Goal: Information Seeking & Learning: Learn about a topic

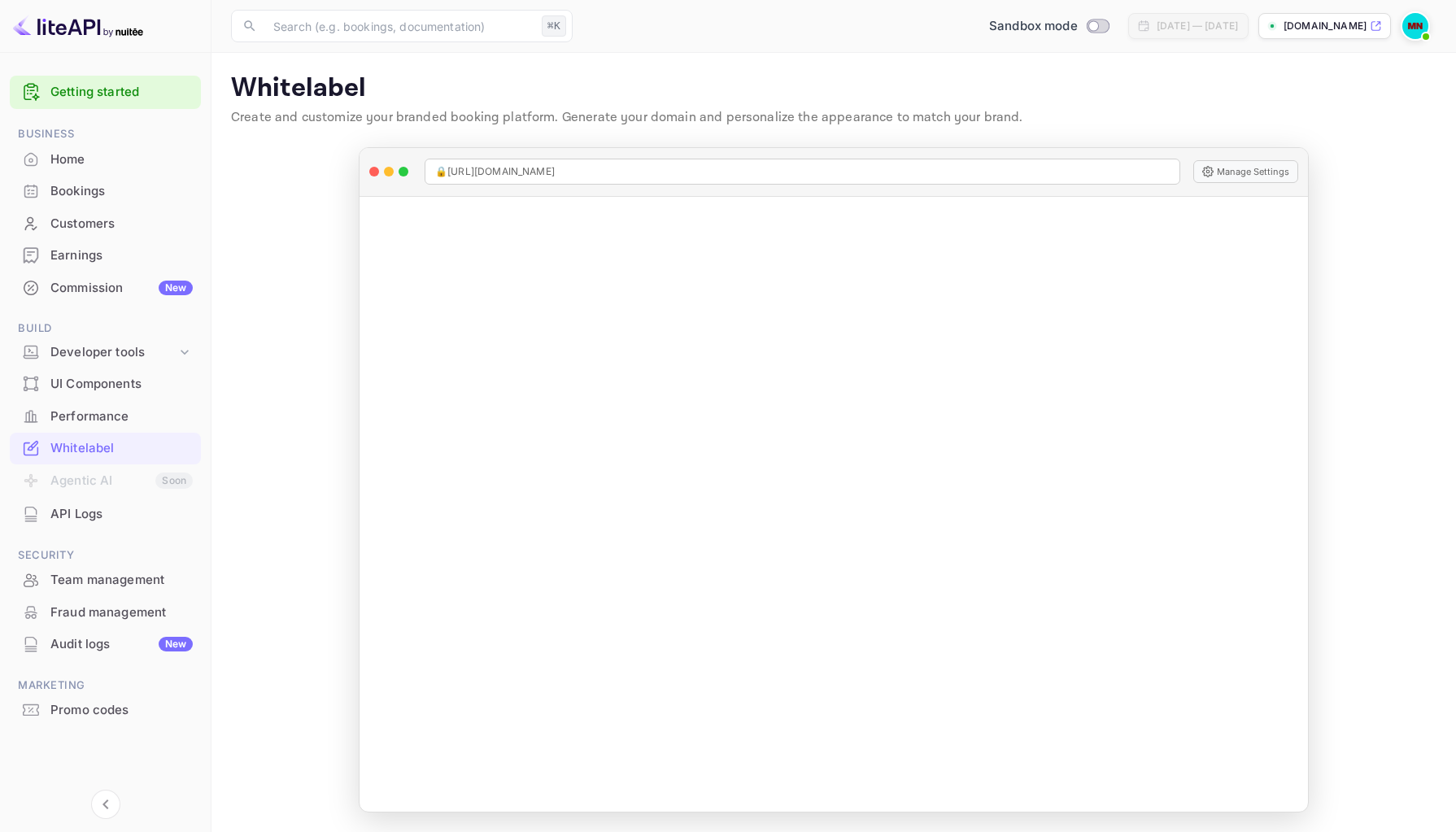
click at [84, 511] on div "API Logs" at bounding box center [122, 515] width 142 height 18
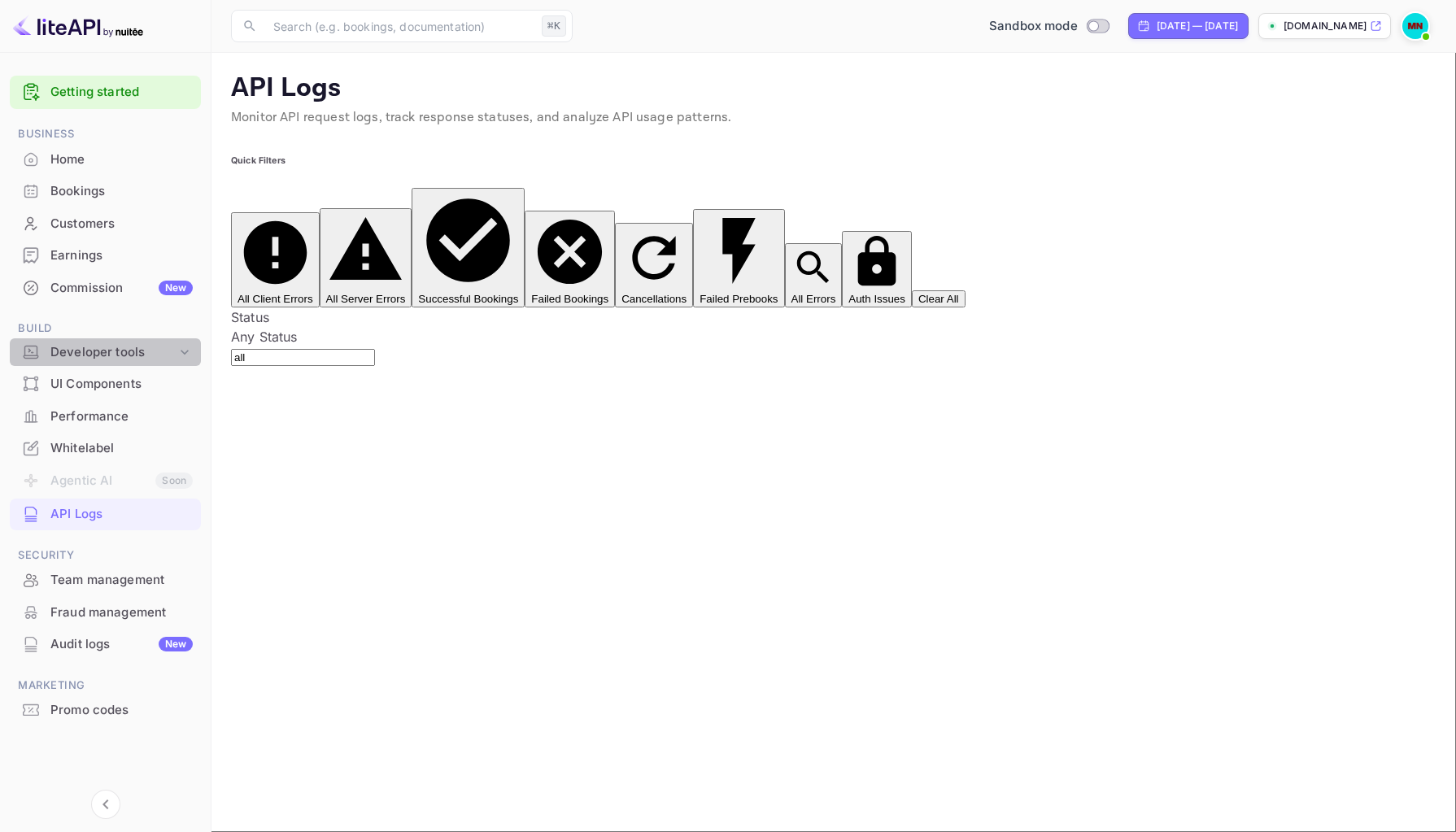
click at [174, 349] on div "Developer tools" at bounding box center [114, 352] width 126 height 18
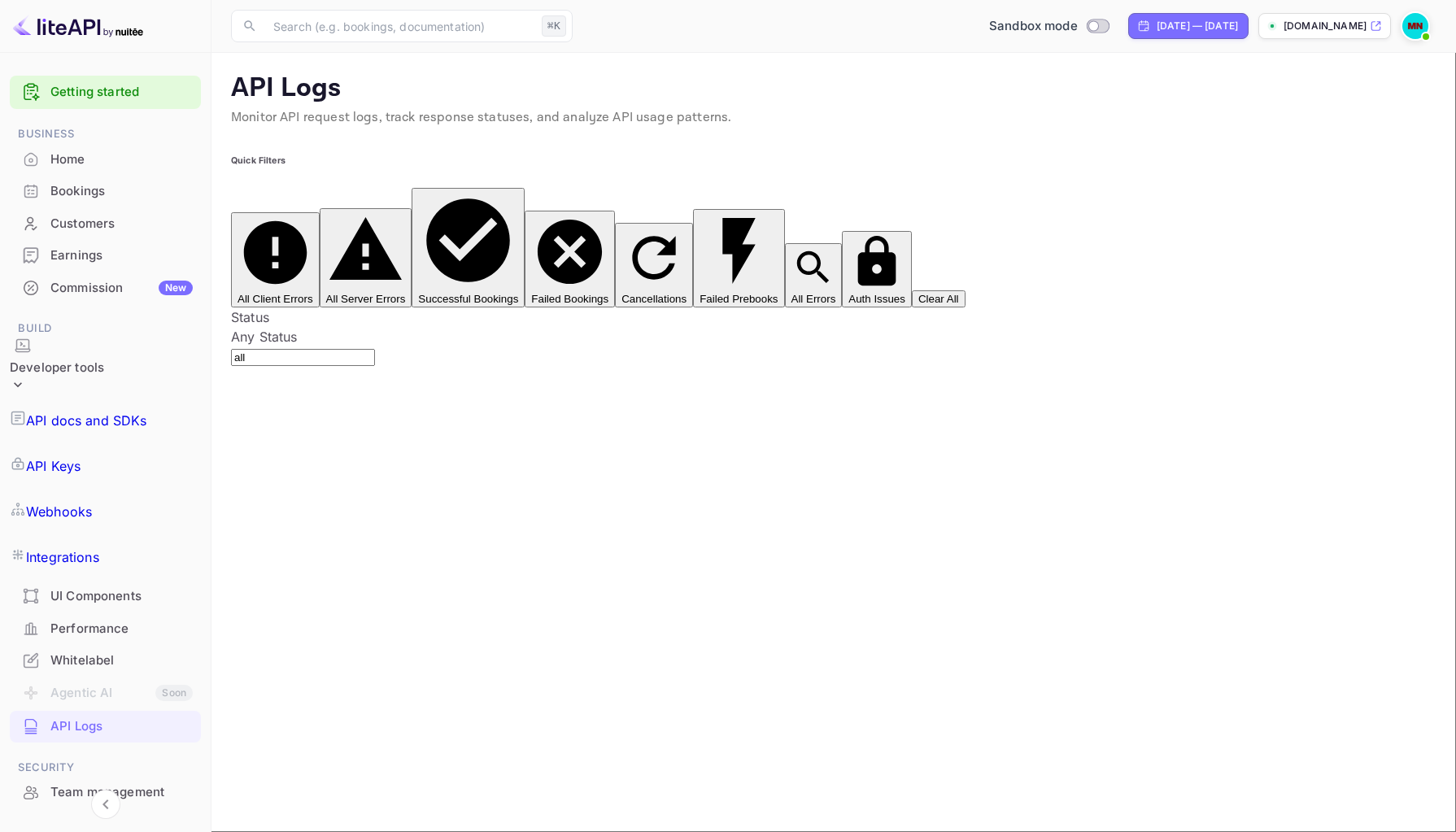
click at [118, 410] on p "API docs and SDKs" at bounding box center [86, 420] width 121 height 19
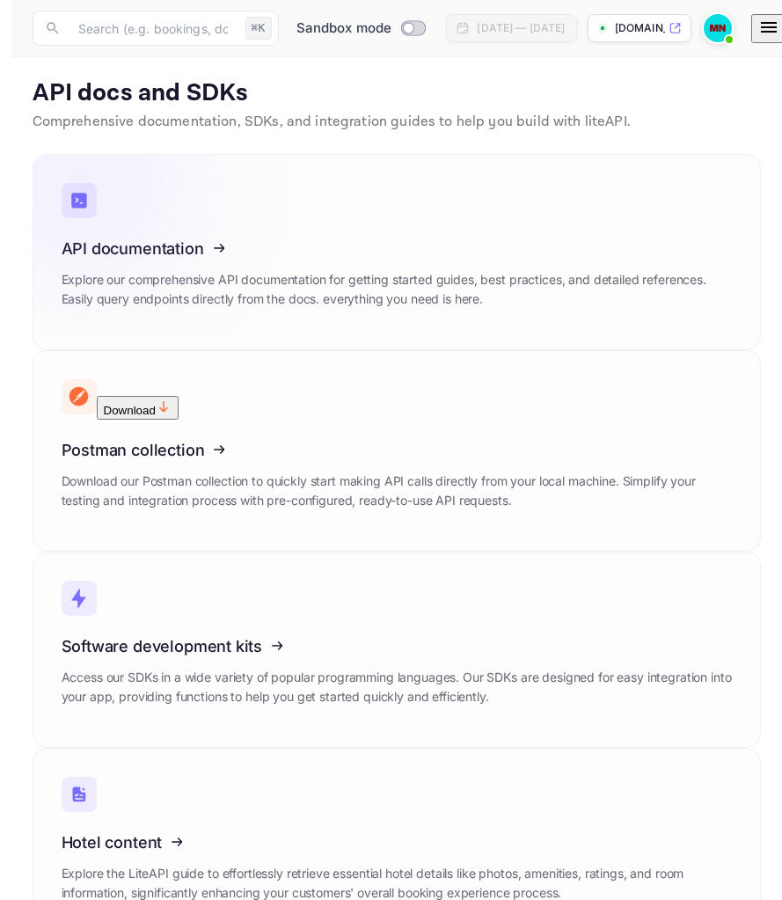
click at [108, 229] on icon at bounding box center [170, 245] width 274 height 181
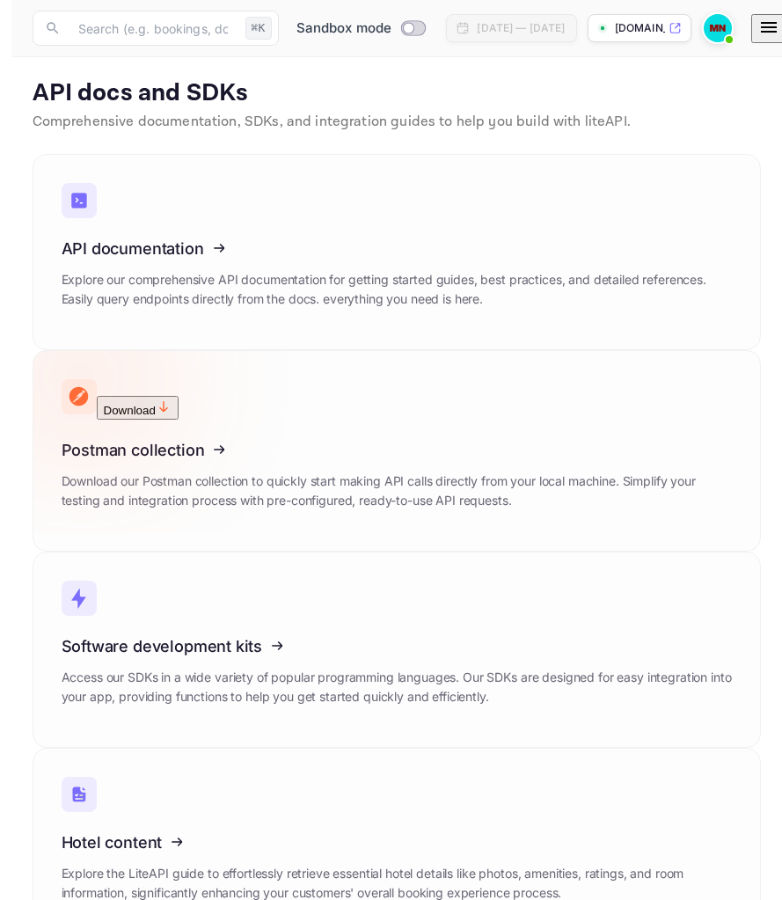
click at [307, 351] on icon at bounding box center [170, 441] width 274 height 181
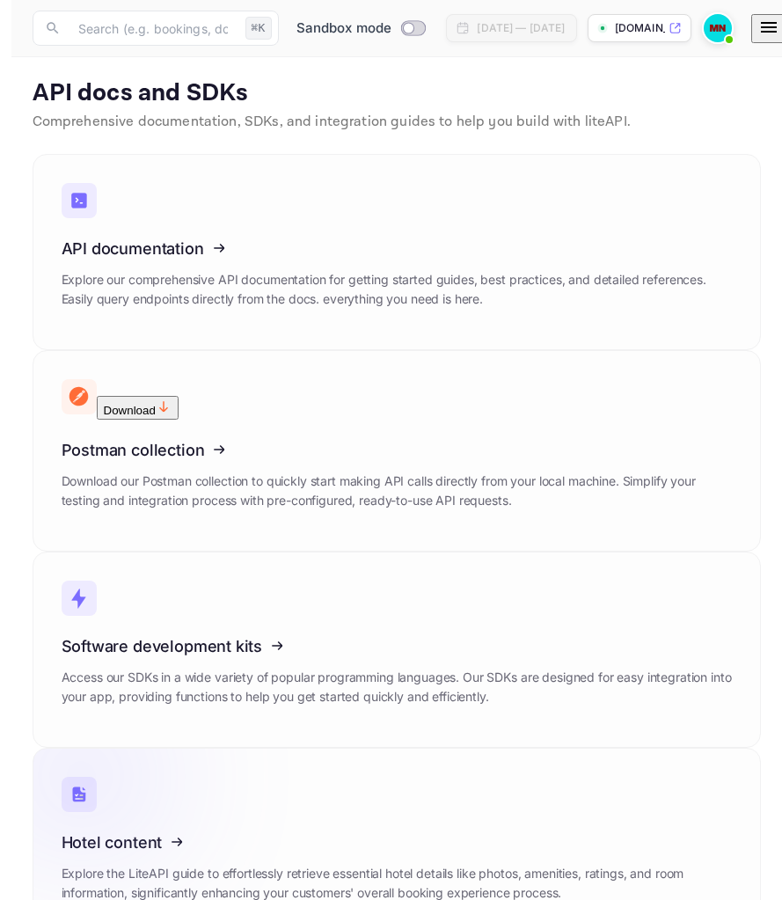
click at [307, 749] on icon at bounding box center [170, 839] width 274 height 181
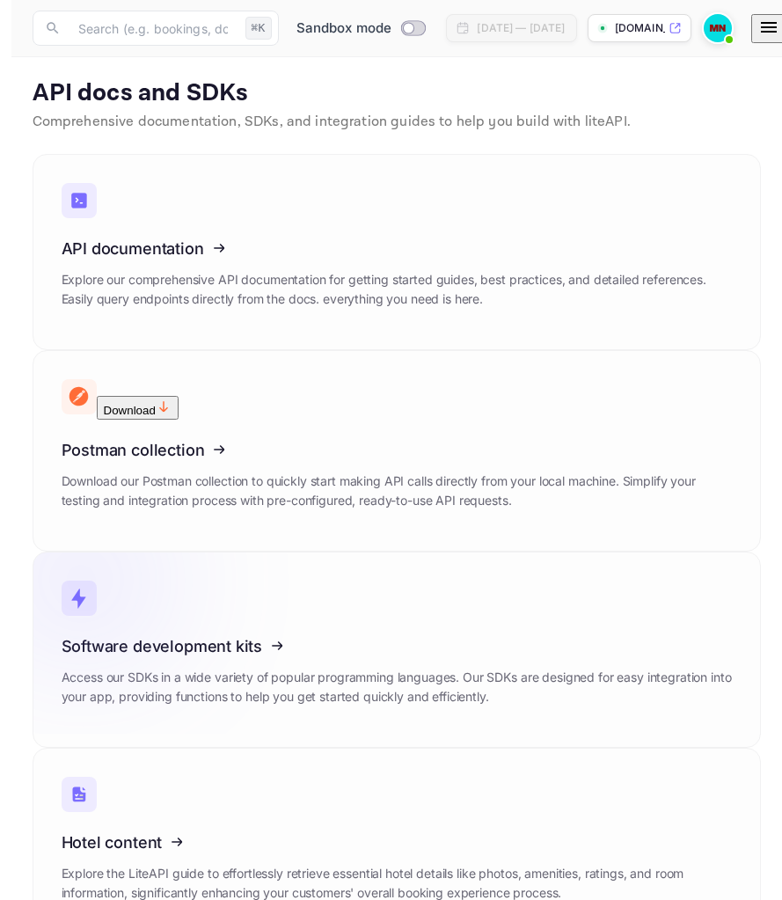
click at [136, 553] on icon at bounding box center [170, 643] width 274 height 181
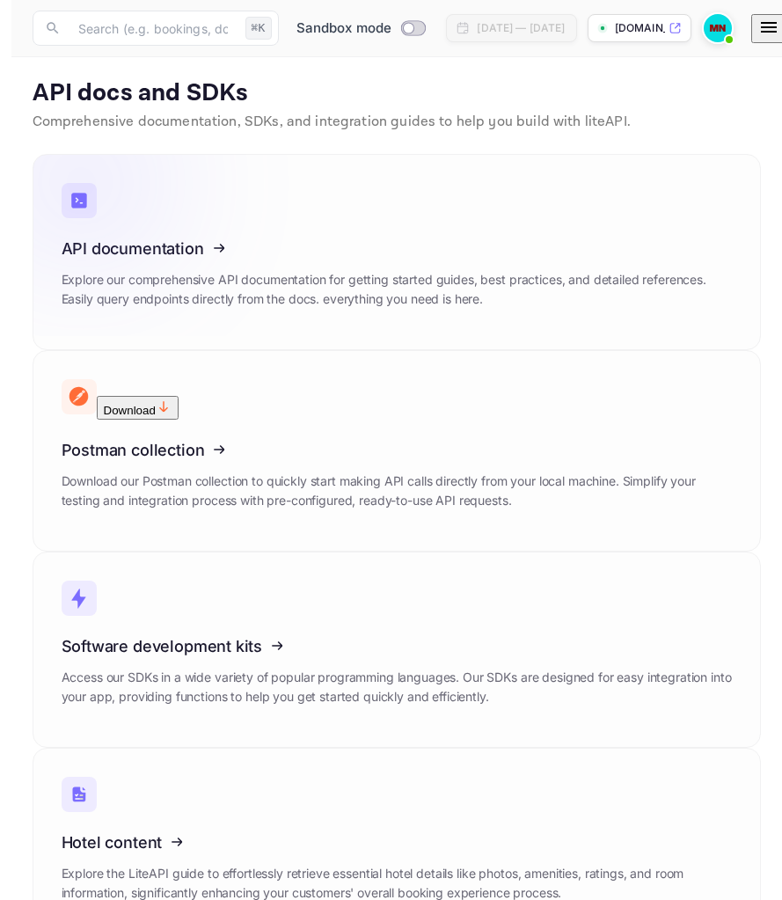
click at [134, 246] on icon at bounding box center [170, 245] width 274 height 181
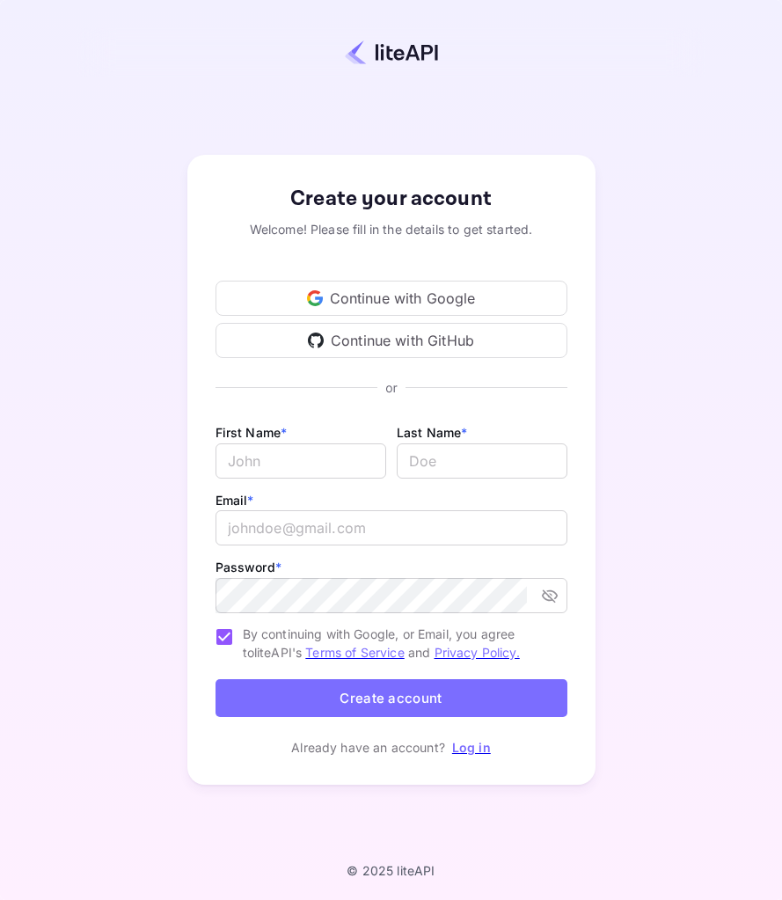
click at [372, 298] on div "Continue with Google" at bounding box center [392, 298] width 352 height 35
click at [470, 749] on link "Log in" at bounding box center [471, 747] width 39 height 15
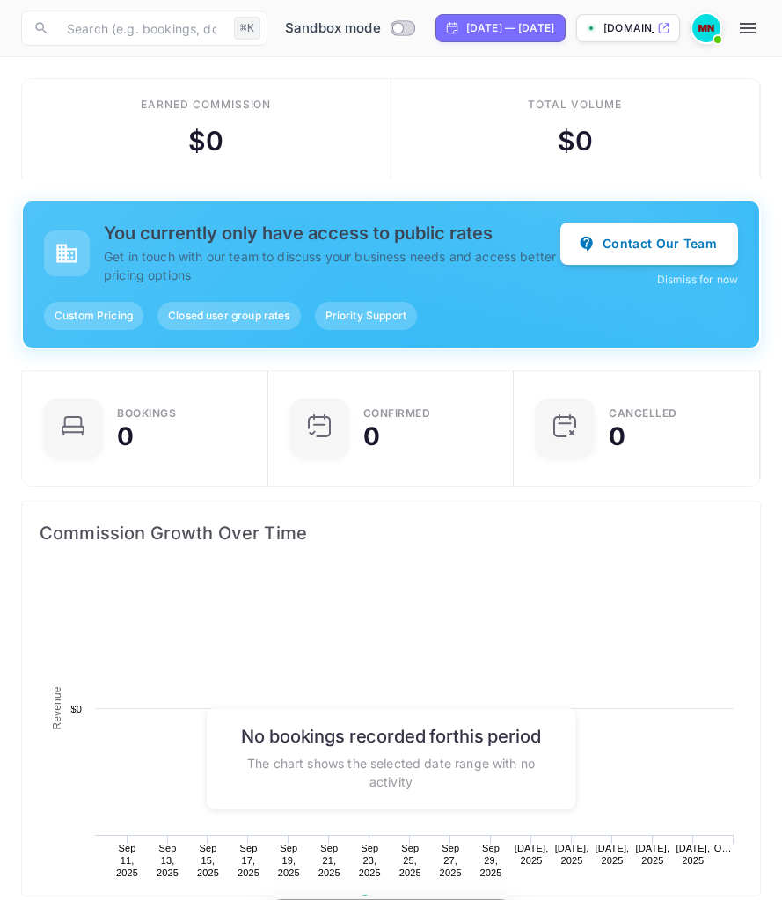
scroll to position [286, 738]
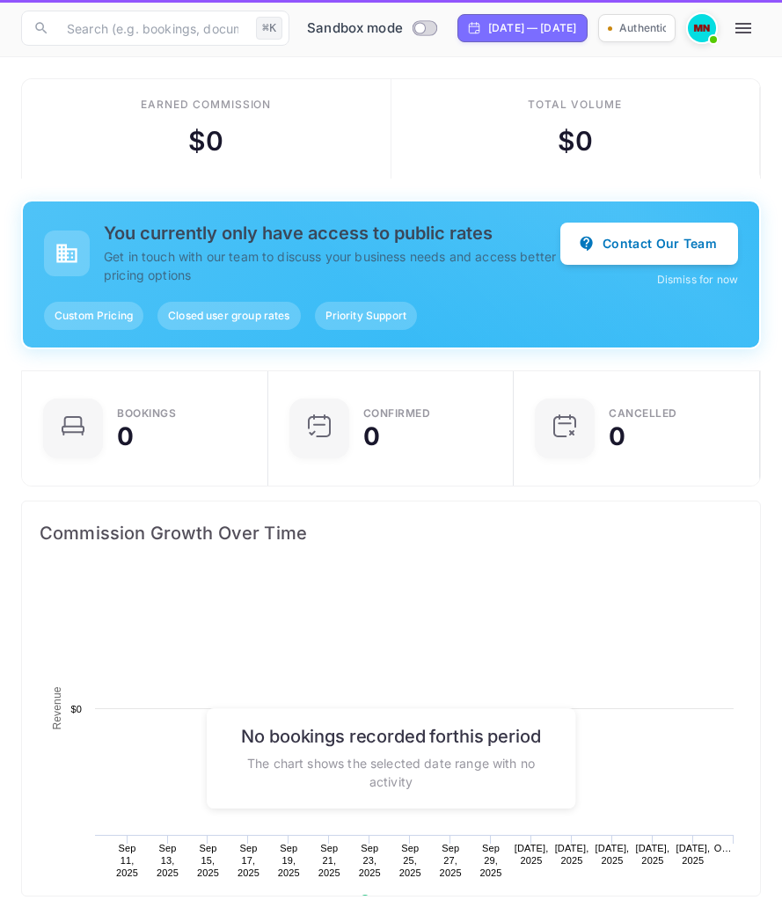
scroll to position [286, 738]
